Goal: Transaction & Acquisition: Purchase product/service

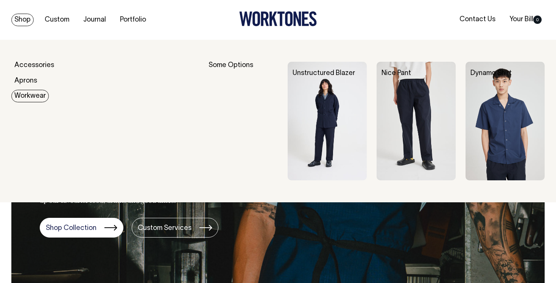
click at [32, 97] on link "Workwear" at bounding box center [29, 96] width 37 height 12
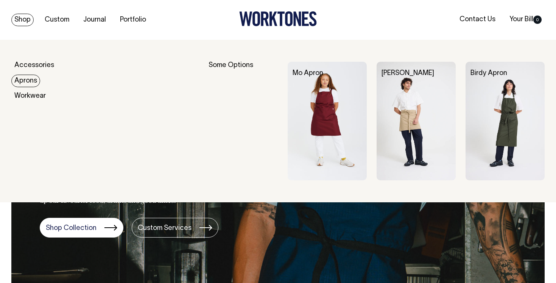
click at [26, 81] on link "Aprons" at bounding box center [25, 81] width 29 height 12
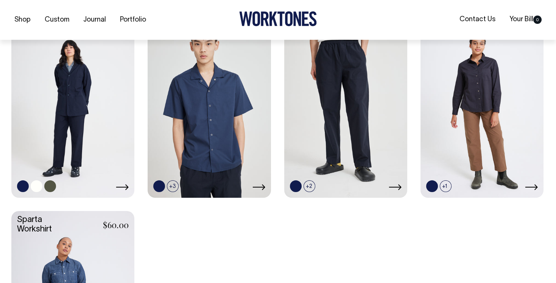
scroll to position [240, 0]
click at [79, 105] on link at bounding box center [72, 104] width 123 height 183
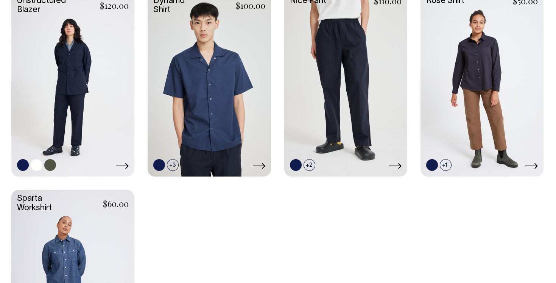
scroll to position [259, 0]
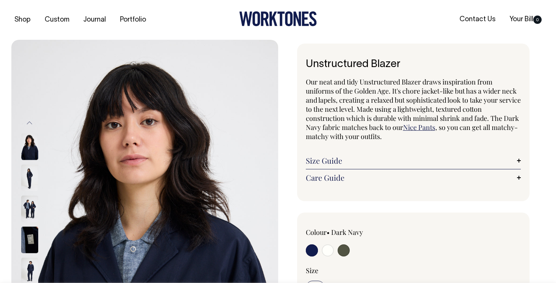
click at [345, 248] on input "radio" at bounding box center [344, 250] width 12 height 12
radio input "true"
select select "Olive"
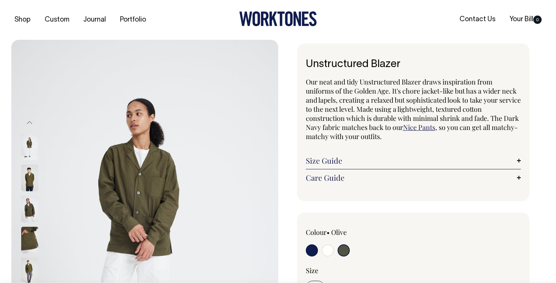
click at [327, 249] on input "radio" at bounding box center [328, 250] width 12 height 12
radio input "true"
select select "Off-White"
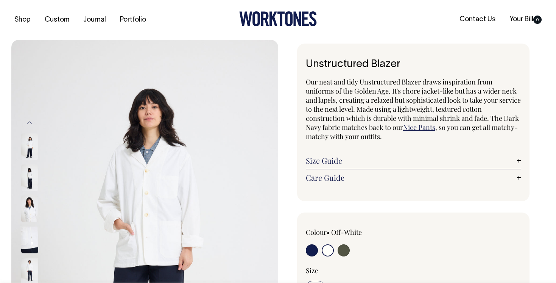
click at [313, 247] on input "radio" at bounding box center [312, 250] width 12 height 12
radio input "true"
select select "Dark Navy"
